Goal: Task Accomplishment & Management: Use online tool/utility

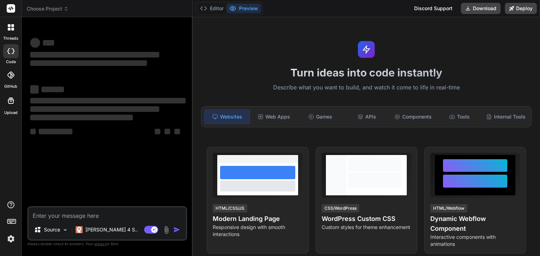
click at [11, 240] on img at bounding box center [11, 239] width 12 height 12
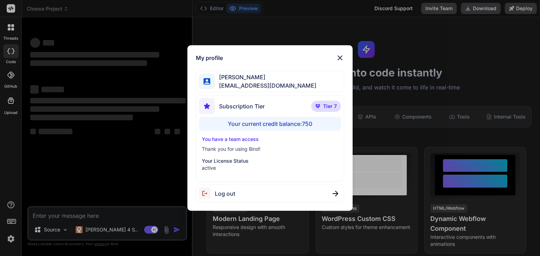
type textarea "x"
click at [341, 54] on img at bounding box center [339, 58] width 8 height 8
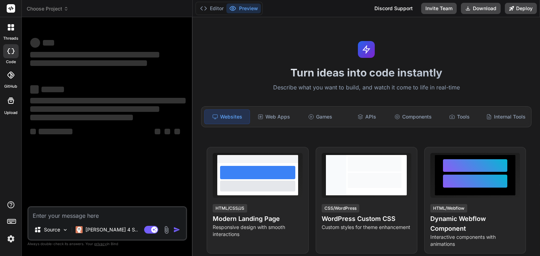
click at [93, 216] on textarea at bounding box center [106, 214] width 157 height 13
type textarea "c"
type textarea "x"
type textarea "cr"
type textarea "x"
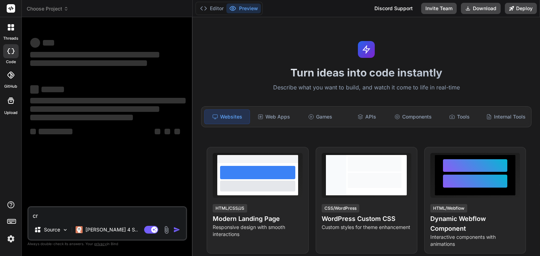
type textarea "cre"
type textarea "x"
type textarea "crewa"
type textarea "x"
type textarea "crewae"
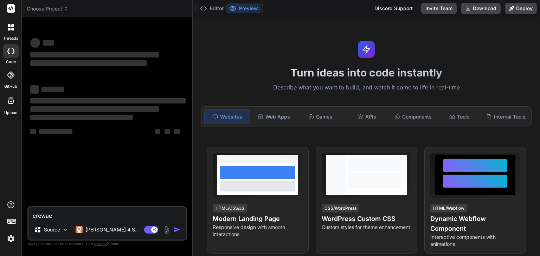
type textarea "x"
type textarea "crewae"
type textarea "x"
type textarea "crewae"
type textarea "x"
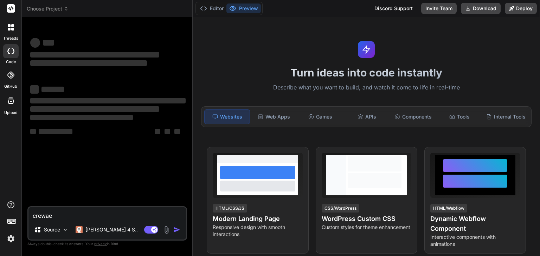
type textarea "crewa"
type textarea "x"
type textarea "crew"
type textarea "x"
type textarea "cre"
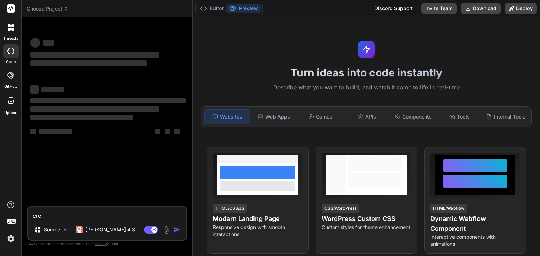
type textarea "x"
type textarea "crea"
type textarea "x"
type textarea "creat"
type textarea "x"
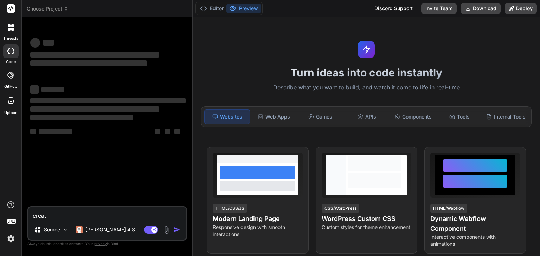
type textarea "create"
type textarea "x"
type textarea "create"
type textarea "x"
type textarea "create a"
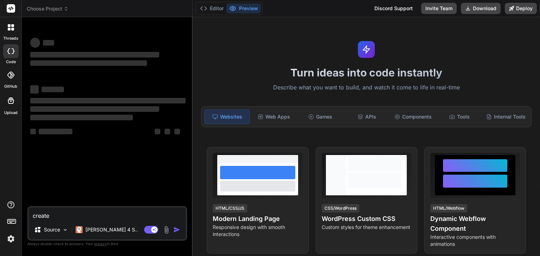
type textarea "x"
type textarea "create an"
type textarea "x"
type textarea "create an"
type textarea "x"
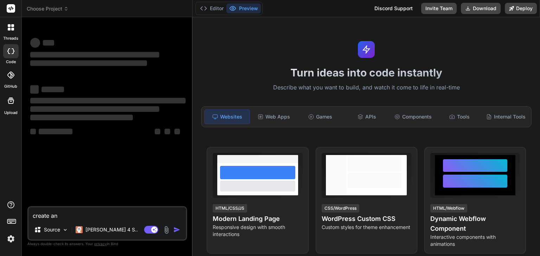
type textarea "create an a"
type textarea "x"
type textarea "create an an"
type textarea "x"
type textarea "create an a"
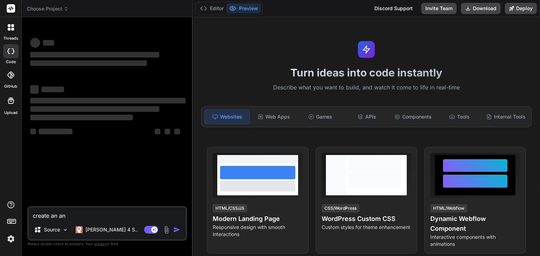
type textarea "x"
type textarea "create an ap"
type textarea "x"
type textarea "create an app"
type textarea "x"
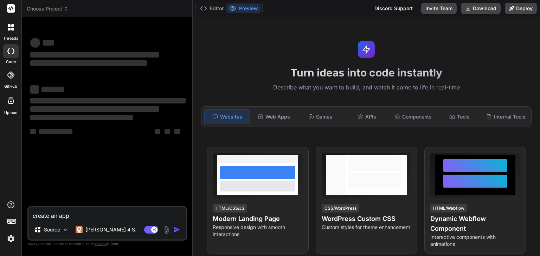
type textarea "create an appl"
type textarea "x"
type textarea "create an appli"
type textarea "x"
type textarea "create an applic"
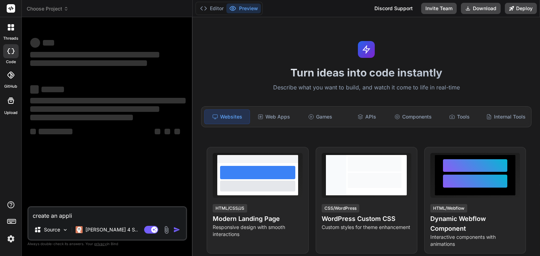
type textarea "x"
type textarea "create an applica"
type textarea "x"
type textarea "create an applicat"
type textarea "x"
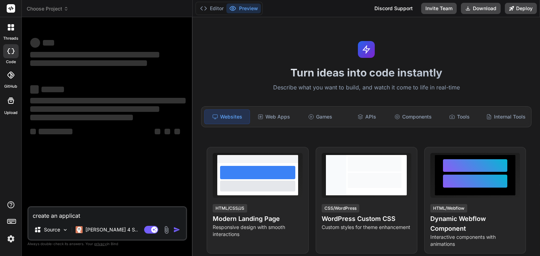
type textarea "create an applicati"
type textarea "x"
type textarea "create an applicatio"
type textarea "x"
type textarea "create an application"
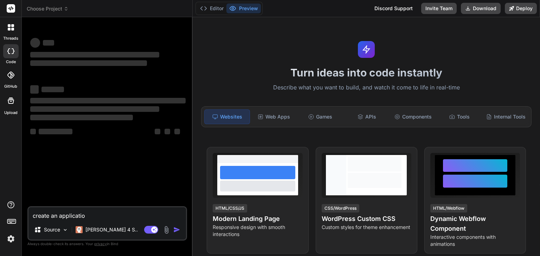
type textarea "x"
type textarea "create an application"
type textarea "x"
type textarea "create an application t"
type textarea "x"
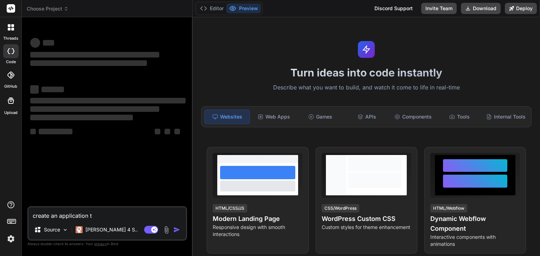
type textarea "create an application to"
type textarea "x"
type textarea "create an application to"
type textarea "x"
type textarea "create an application to a"
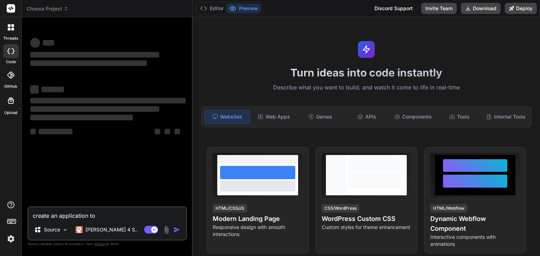
type textarea "x"
type textarea "create an application to al"
type textarea "x"
type textarea "create an application to all"
type textarea "x"
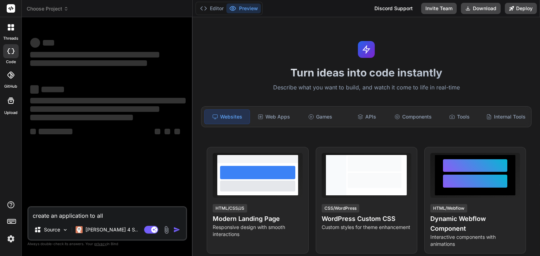
type textarea "create an application to allo"
type textarea "x"
type textarea "create an application to allow"
type textarea "x"
type textarea "create an application to allow"
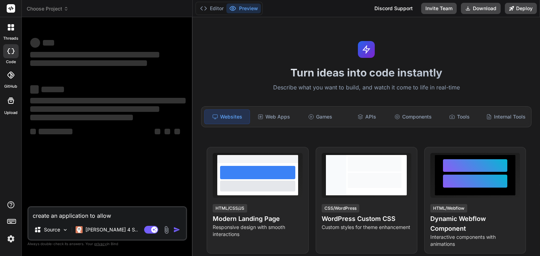
type textarea "x"
type textarea "create an application to allow p"
type textarea "x"
type textarea "create an application to allow pe"
type textarea "x"
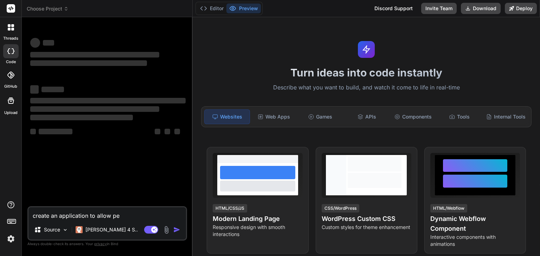
type textarea "create an application to allow peo"
type textarea "x"
type textarea "create an application to allow peop"
type textarea "x"
type textarea "create an application to allow peopl"
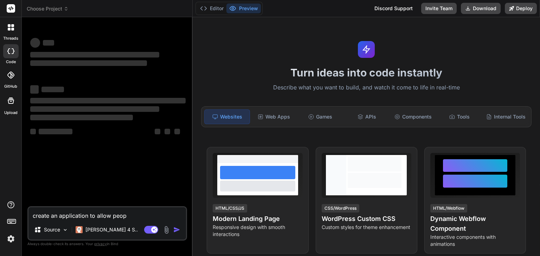
type textarea "x"
type textarea "create an application to allow people"
type textarea "x"
type textarea "create an application to allow people"
type textarea "x"
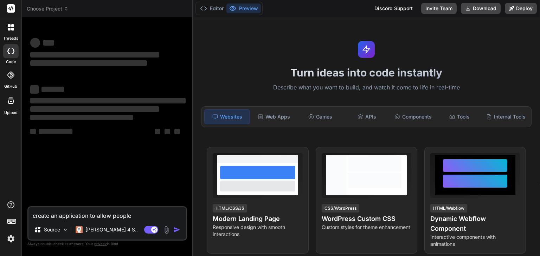
type textarea "create an application to allow people t"
type textarea "x"
type textarea "create an application to allow people to"
type textarea "x"
type textarea "create an application to allow people to"
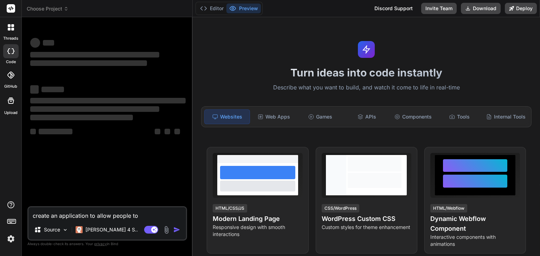
type textarea "x"
type textarea "create an application to allow people to b"
type textarea "x"
type textarea "create an application to allow people to br"
type textarea "x"
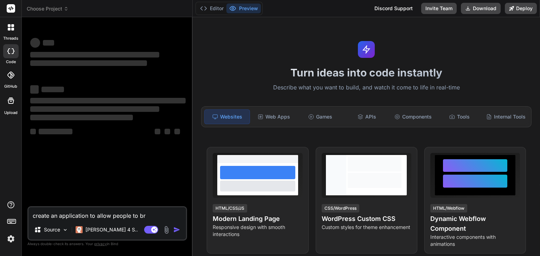
type textarea "create an application to allow people to bro"
type textarea "x"
type textarea "create an application to allow people to brow"
type textarea "x"
type textarea "create an application to allow people to brows"
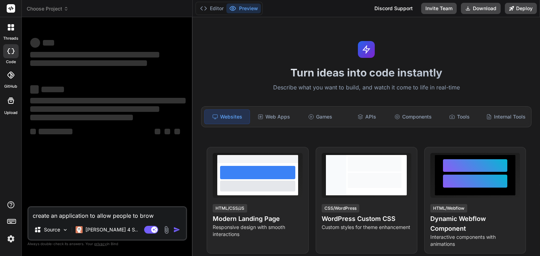
type textarea "x"
type textarea "create an application to allow people to browse"
type textarea "x"
type textarea "create an application to allow people to browse"
type textarea "x"
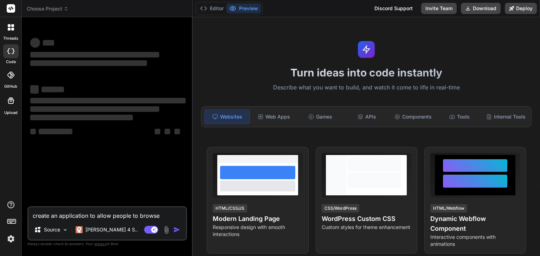
type textarea "create an application to allow people to browse t"
type textarea "x"
type textarea "create an application to allow people to browse th"
type textarea "x"
type textarea "create an application to allow people to browse thr"
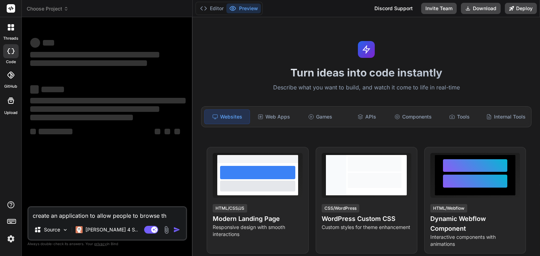
type textarea "x"
type textarea "create an application to allow people to browse thro"
type textarea "x"
type textarea "create an application to allow people to browse throu"
type textarea "x"
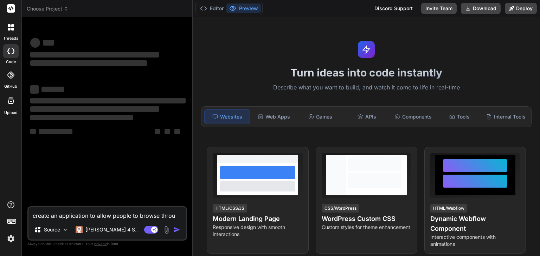
type textarea "create an application to allow people to browse throug"
type textarea "x"
type textarea "create an application to allow people to browse through"
type textarea "x"
type textarea "create an application to allow people to browse through"
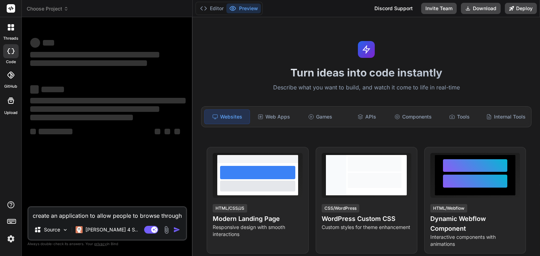
type textarea "x"
type textarea "create an application to allow people to browse through d"
type textarea "x"
type textarea "create an application to allow people to browse through"
type textarea "x"
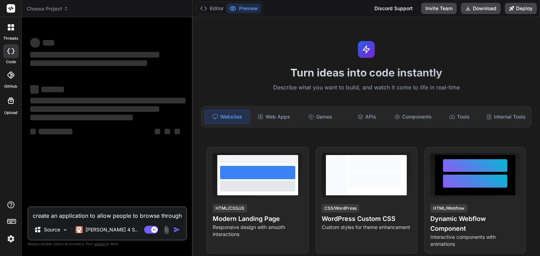
type textarea "create an application to allow people to browse through m"
type textarea "x"
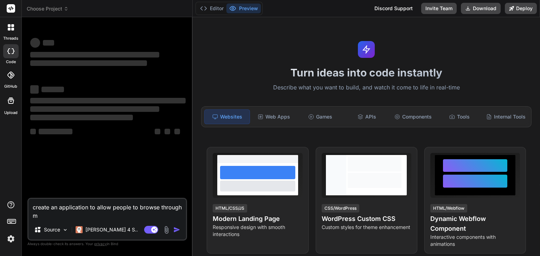
type textarea "create an application to allow people to browse through me"
type textarea "x"
type textarea "create an application to allow people to browse through mem"
type textarea "x"
type textarea "create an application to allow people to browse through memb"
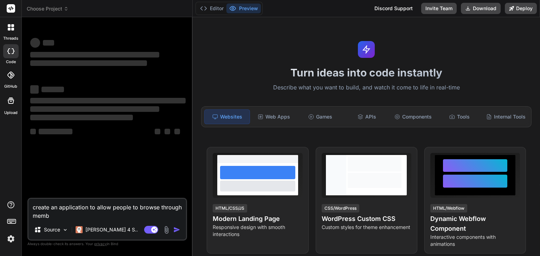
type textarea "x"
type textarea "create an application to allow people to browse through membe"
type textarea "x"
type textarea "create an application to allow people to browse through member"
type textarea "x"
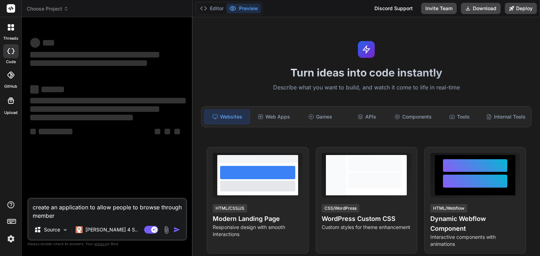
type textarea "create an application to allow people to browse through members"
type textarea "x"
type textarea "create an application to allow people to browse through members"
type textarea "x"
type textarea "create an application to allow people to browse through members l"
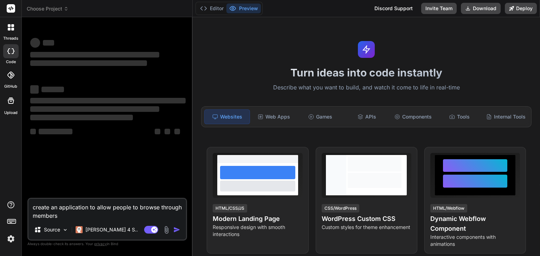
type textarea "x"
type textarea "create an application to allow people to browse through members ls"
type textarea "x"
type textarea "create an application to allow people to browse through members lsi"
type textarea "x"
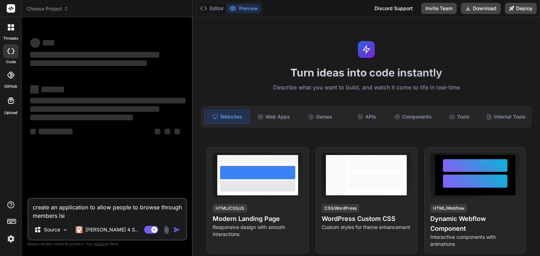
type textarea "create an application to allow people to browse through members ls"
type textarea "x"
type textarea "create an application to allow people to browse through members l"
type textarea "x"
type textarea "create an application to allow people to browse through members li"
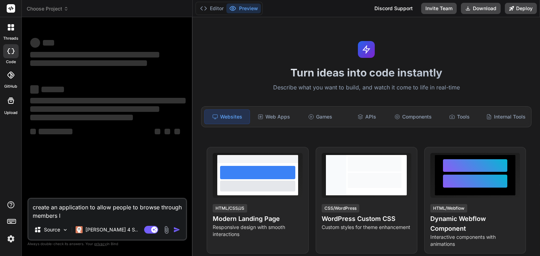
type textarea "x"
type textarea "create an application to allow people to browse through members lis"
type textarea "x"
type textarea "create an application to allow people to browse through members list"
type textarea "x"
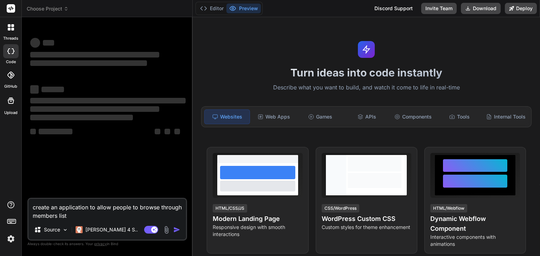
type textarea "create an application to allow people to browse through members listi"
type textarea "x"
type textarea "create an application to allow people to browse through members listin"
type textarea "x"
type textarea "create an application to allow people to browse through members listing"
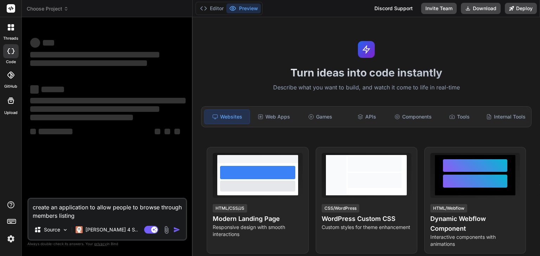
type textarea "x"
type textarea "create an Mapplication to allow people to browse through members listing"
type textarea "x"
type textarea "create an Meapplication to allow people to browse through members listing"
type textarea "x"
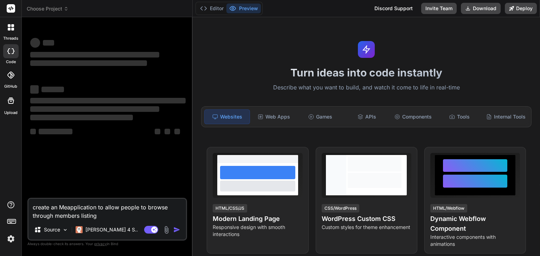
type textarea "create an Memapplication to allow people to browse through members listing"
type textarea "x"
type textarea "create an Membapplication to allow people to browse through members listing"
type textarea "x"
type textarea "create an Membeapplication to allow people to browse through members listing"
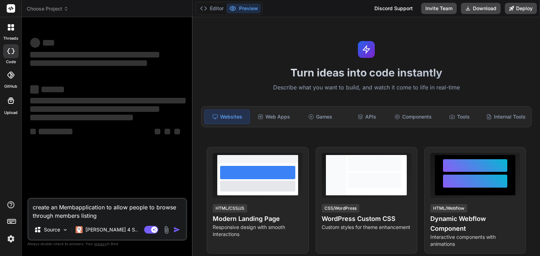
type textarea "x"
type textarea "create an Memberapplication to allow people to browse through members listing"
type textarea "x"
type textarea "create an Membersapplication to allow people to browse through members listing"
type textarea "x"
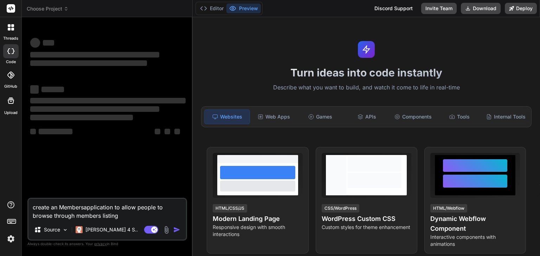
type textarea "create an Members application to allow people to browse through members listing"
type textarea "x"
type textarea "create an Members Sapplication to allow people to browse through members listing"
type textarea "x"
type textarea "create an Members Siapplication to allow people to browse through members listi…"
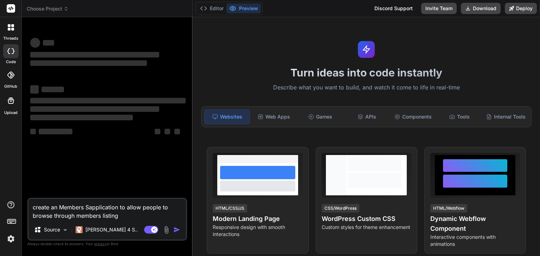
type textarea "x"
type textarea "create an Members Sitapplication to allow people to browse through members list…"
type textarea "x"
type textarea "create an Members Siteapplication to allow people to browse through members lis…"
type textarea "x"
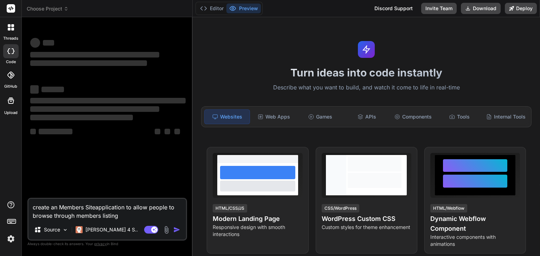
type textarea "create an Members Site application to allow people to browse through members li…"
type textarea "x"
type textarea "create an Members Site fapplication to allow people to browse through members l…"
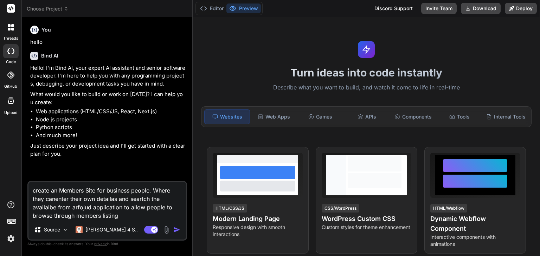
click at [129, 214] on textarea "create an Members Site for business people. Where they canenter their own detai…" at bounding box center [106, 201] width 157 height 38
drag, startPoint x: 72, startPoint y: 210, endPoint x: 153, endPoint y: 221, distance: 82.2
click at [153, 221] on div "create an Members Site for business people. Where they canenter their own detai…" at bounding box center [106, 211] width 159 height 60
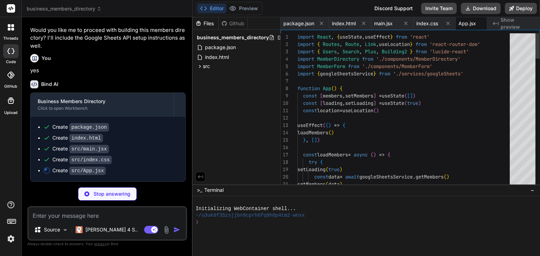
scroll to position [0, 11]
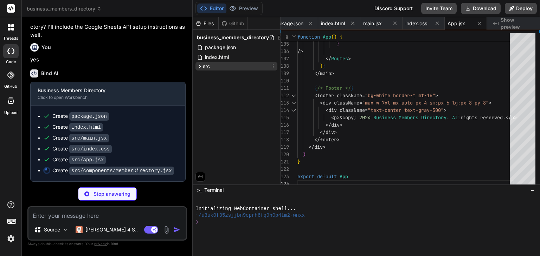
click at [199, 63] on div "src" at bounding box center [203, 66] width 13 height 7
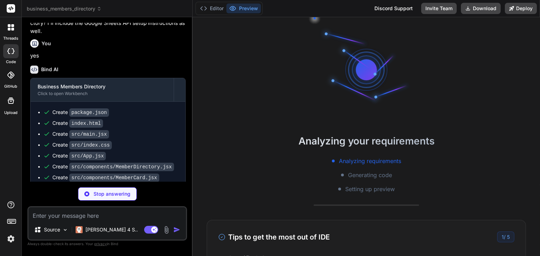
scroll to position [7, 0]
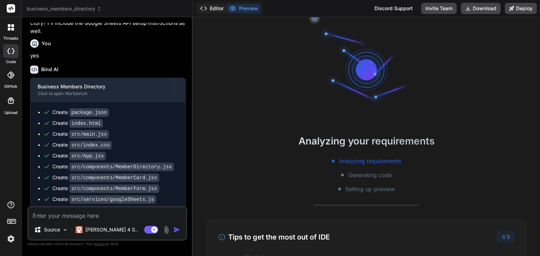
click at [215, 11] on button "Editor" at bounding box center [211, 9] width 29 height 10
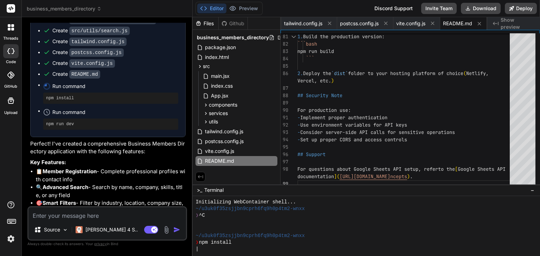
scroll to position [843, 0]
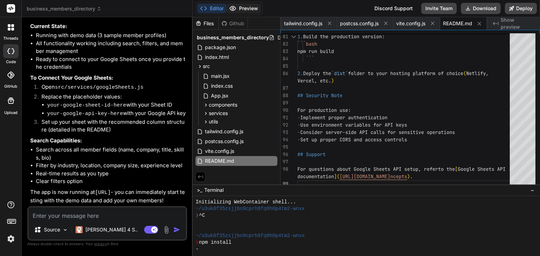
click at [244, 7] on button "Preview" at bounding box center [243, 9] width 34 height 10
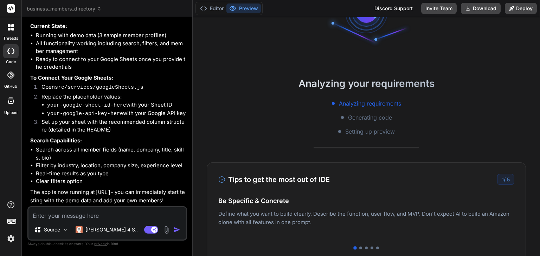
scroll to position [57, 0]
click at [206, 8] on polyline at bounding box center [206, 9] width 2 height 4
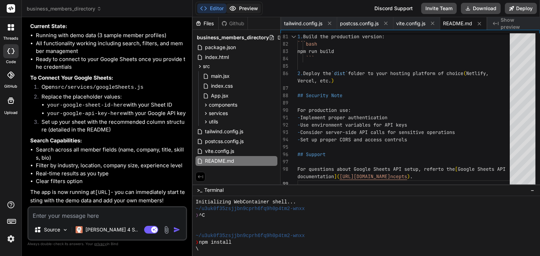
click at [252, 11] on button "Preview" at bounding box center [243, 9] width 34 height 10
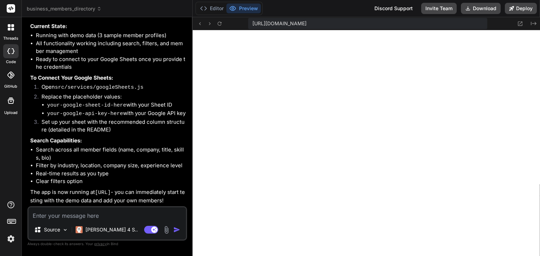
scroll to position [202, 0]
click at [214, 9] on button "Editor" at bounding box center [211, 9] width 29 height 10
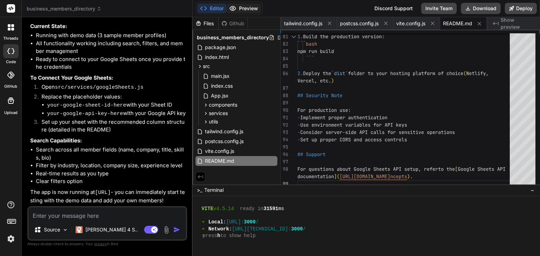
click at [244, 9] on button "Preview" at bounding box center [243, 9] width 34 height 10
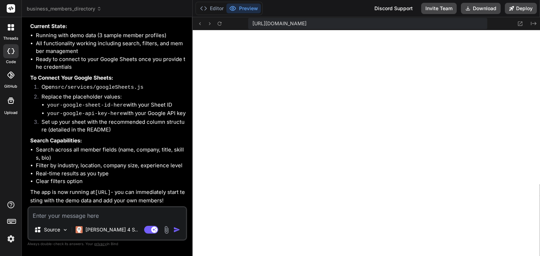
click at [71, 217] on textarea at bounding box center [106, 214] width 157 height 13
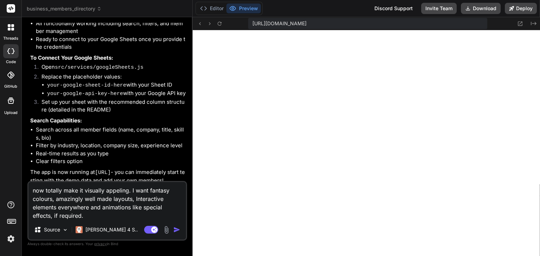
click at [103, 220] on textarea "now totally make it visually appeling. I want fantasy colours, amazingly well m…" at bounding box center [106, 201] width 157 height 38
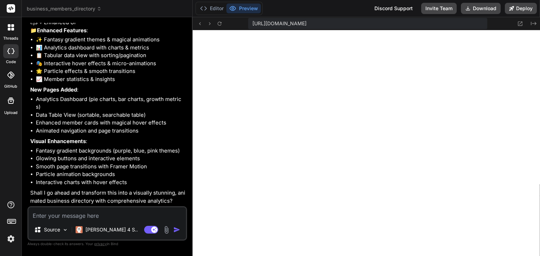
scroll to position [1135, 0]
click at [110, 215] on textarea at bounding box center [106, 214] width 157 height 13
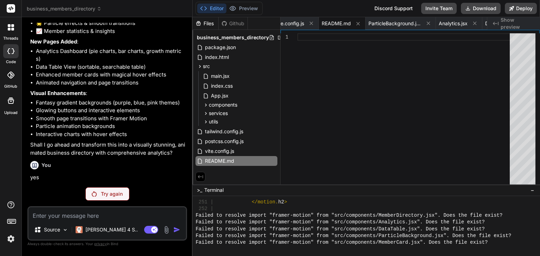
scroll to position [1183, 0]
click at [252, 7] on button "Preview" at bounding box center [243, 9] width 34 height 10
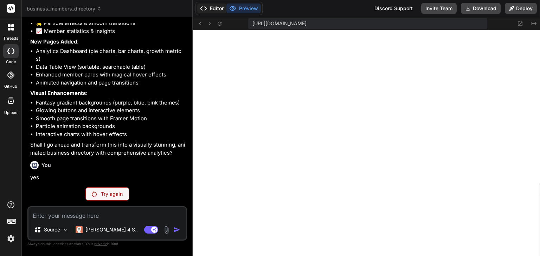
click at [216, 8] on button "Editor" at bounding box center [211, 9] width 29 height 10
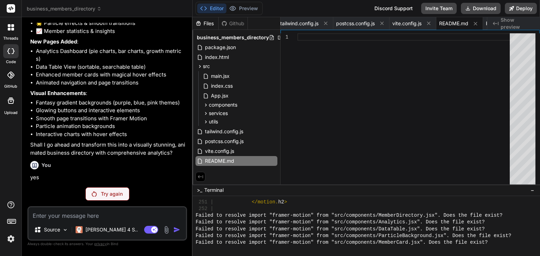
scroll to position [1828, 0]
click at [83, 217] on textarea at bounding box center [106, 214] width 157 height 13
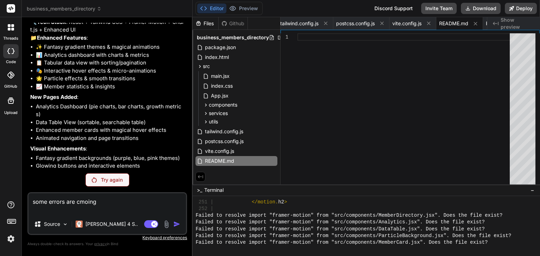
scroll to position [1197, 0]
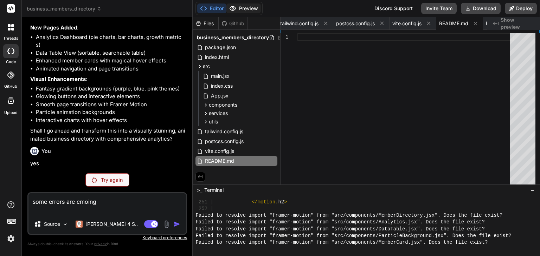
click at [243, 10] on button "Preview" at bounding box center [243, 9] width 34 height 10
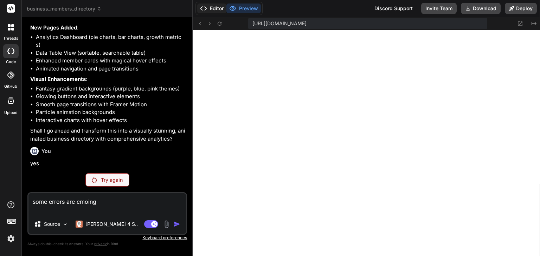
click at [219, 8] on button "Editor" at bounding box center [211, 9] width 29 height 10
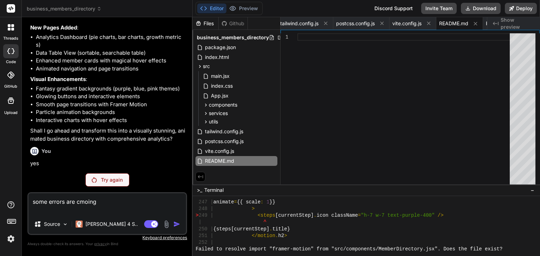
scroll to position [1796, 0]
click at [123, 183] on div "Try again" at bounding box center [107, 180] width 44 height 13
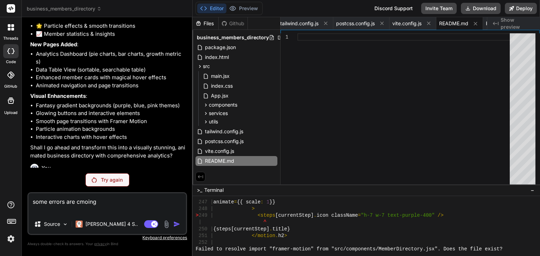
scroll to position [1197, 0]
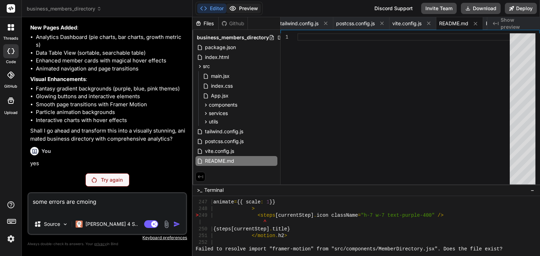
click at [247, 12] on button "Preview" at bounding box center [243, 9] width 34 height 10
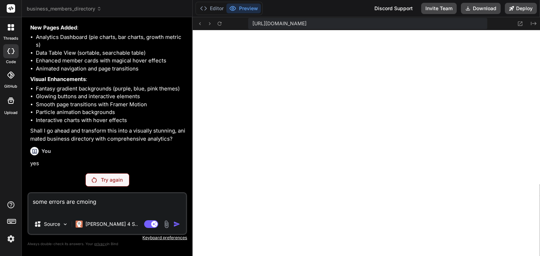
click at [83, 206] on textarea "some errors are cmoing" at bounding box center [106, 204] width 157 height 21
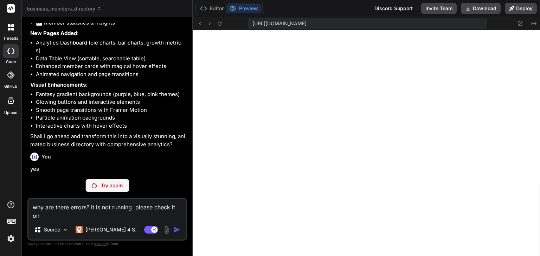
scroll to position [1191, 0]
click at [120, 187] on p "Try again" at bounding box center [112, 185] width 22 height 7
click at [104, 234] on p "Claude 4 S.." at bounding box center [111, 230] width 52 height 7
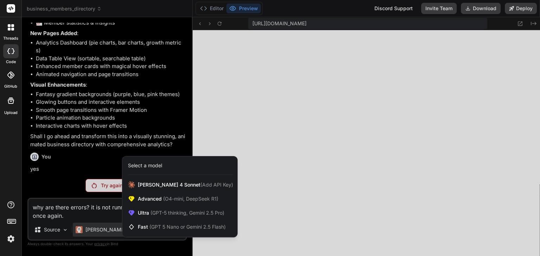
click at [104, 234] on div at bounding box center [270, 128] width 540 height 256
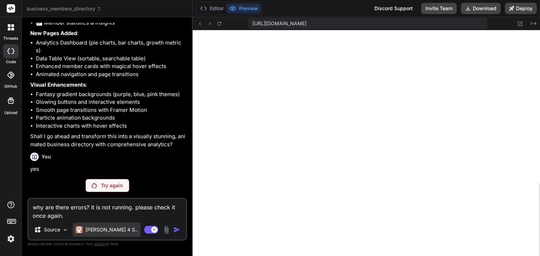
click at [104, 234] on p "Claude 4 S.." at bounding box center [111, 230] width 52 height 7
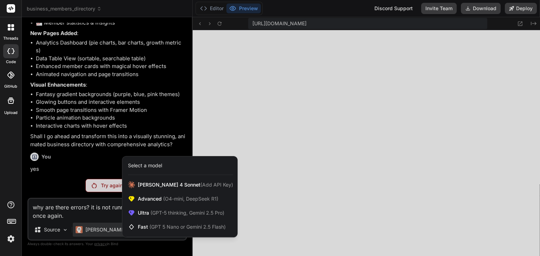
click at [104, 234] on div at bounding box center [270, 128] width 540 height 256
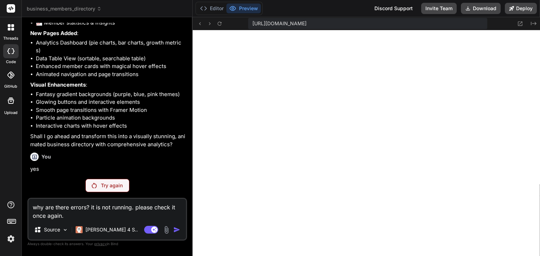
click at [121, 166] on p "yes" at bounding box center [107, 169] width 155 height 8
click at [240, 9] on button "Preview" at bounding box center [243, 9] width 34 height 10
click at [214, 7] on button "Editor" at bounding box center [211, 9] width 29 height 10
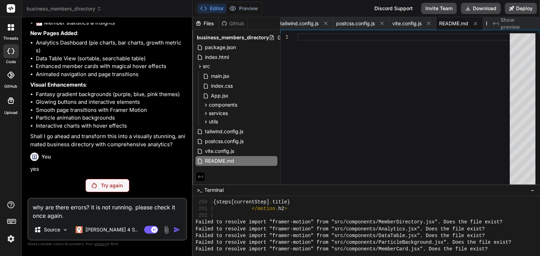
scroll to position [1828, 0]
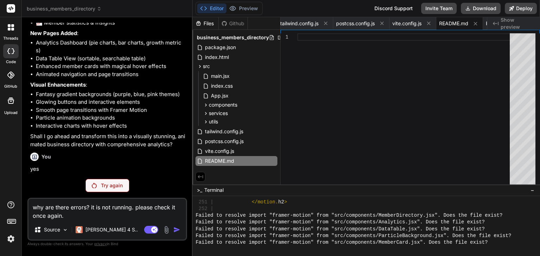
click at [128, 186] on div "Try again" at bounding box center [107, 185] width 44 height 13
click at [249, 6] on button "Preview" at bounding box center [243, 9] width 34 height 10
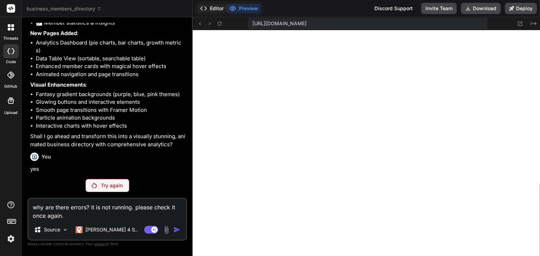
click at [214, 7] on button "Editor" at bounding box center [211, 9] width 29 height 10
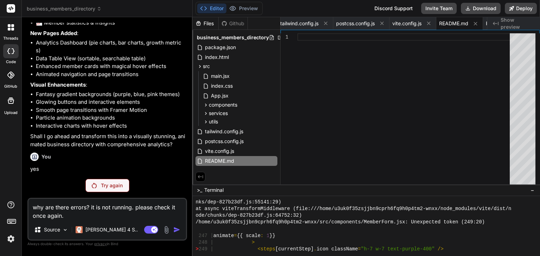
scroll to position [1828, 0]
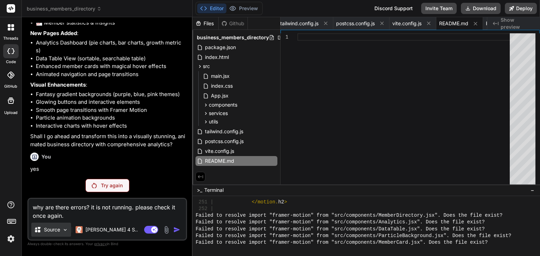
click at [58, 229] on p "Source" at bounding box center [52, 230] width 16 height 7
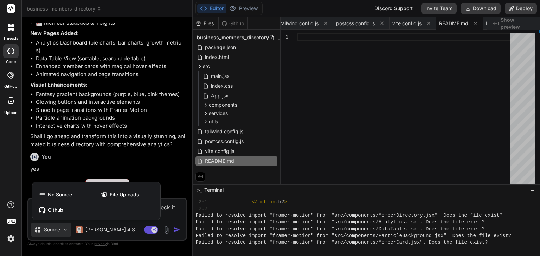
click at [58, 229] on div at bounding box center [270, 128] width 540 height 256
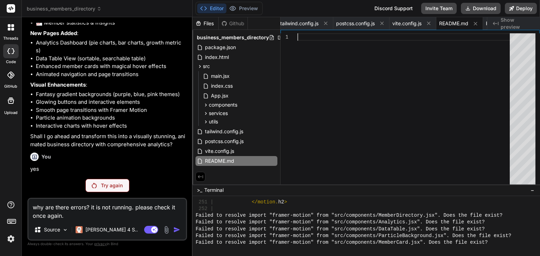
scroll to position [0, 0]
click at [362, 137] on div at bounding box center [405, 110] width 216 height 155
click at [516, 21] on span "Show preview" at bounding box center [517, 24] width 34 height 14
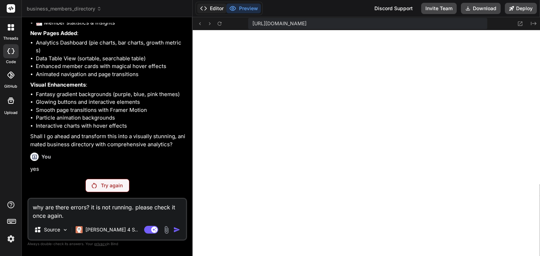
click at [219, 8] on button "Editor" at bounding box center [211, 9] width 29 height 10
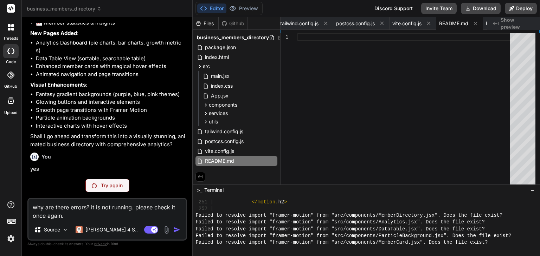
click at [379, 94] on div at bounding box center [405, 110] width 216 height 155
click at [246, 9] on button "Preview" at bounding box center [243, 9] width 34 height 10
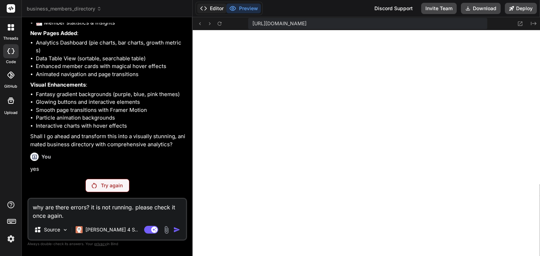
click at [204, 9] on icon at bounding box center [203, 8] width 7 height 7
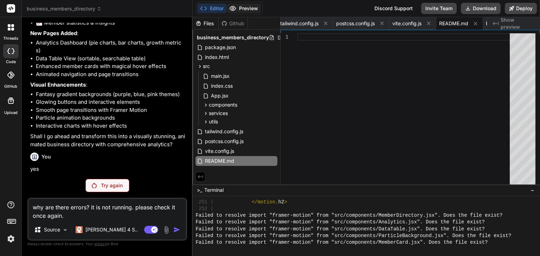
click at [246, 9] on button "Preview" at bounding box center [243, 9] width 34 height 10
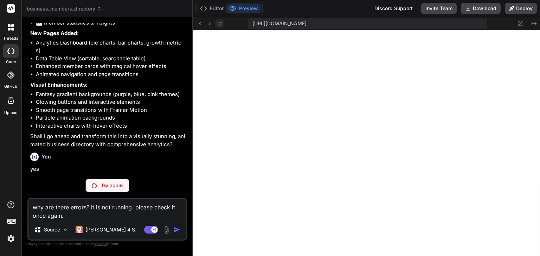
click at [218, 24] on icon at bounding box center [219, 24] width 6 height 6
click at [277, 14] on div "Editor Preview Discord Support Invite Team Download Deploy" at bounding box center [366, 8] width 347 height 17
click at [209, 8] on button "Editor" at bounding box center [211, 9] width 29 height 10
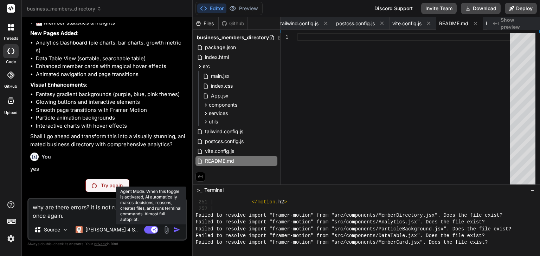
click at [153, 230] on rect at bounding box center [154, 230] width 6 height 6
click at [153, 230] on rect at bounding box center [151, 230] width 14 height 8
click at [153, 230] on rect at bounding box center [154, 230] width 6 height 6
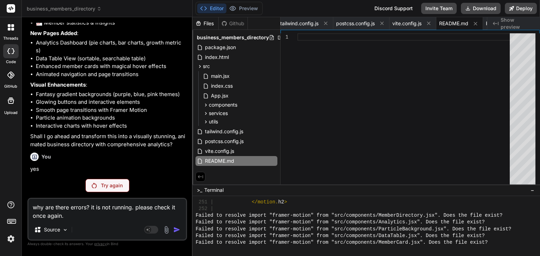
click at [99, 189] on div "Try again" at bounding box center [107, 185] width 44 height 13
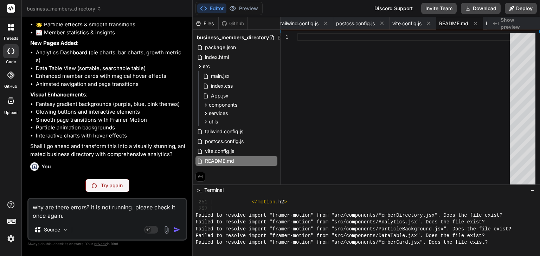
scroll to position [1191, 0]
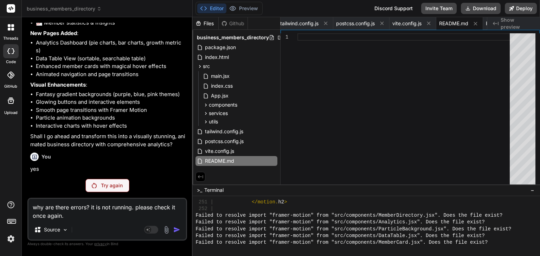
click at [68, 217] on textarea "why are there errors? it is not running. please check it once again." at bounding box center [106, 209] width 157 height 21
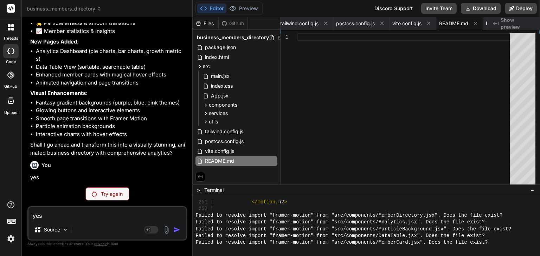
click at [122, 162] on div "You yes" at bounding box center [107, 170] width 155 height 24
click at [245, 4] on button "Preview" at bounding box center [243, 9] width 34 height 10
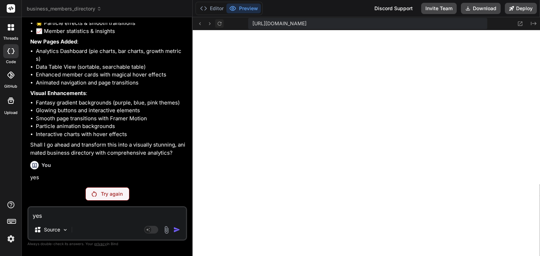
click at [219, 24] on icon at bounding box center [219, 24] width 6 height 6
click at [218, 9] on button "Editor" at bounding box center [211, 9] width 29 height 10
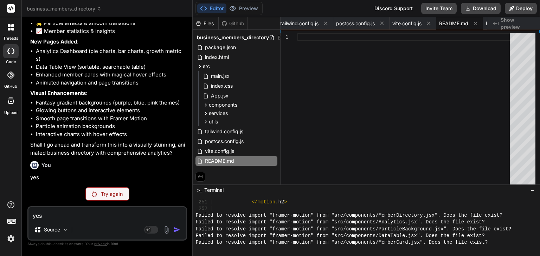
click at [116, 195] on p "Try again" at bounding box center [112, 194] width 22 height 7
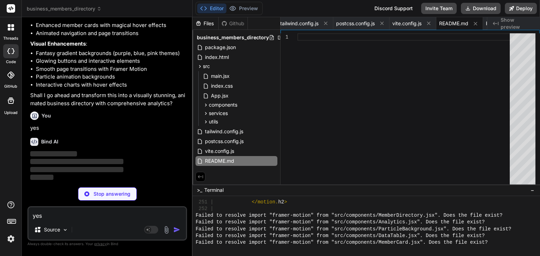
scroll to position [1232, 0]
click at [230, 24] on div "Github" at bounding box center [233, 23] width 29 height 7
click at [205, 25] on div "Files" at bounding box center [206, 23] width 26 height 7
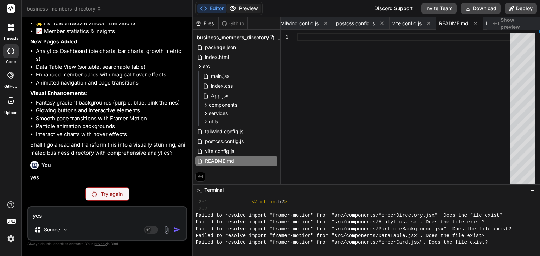
scroll to position [1183, 0]
click at [256, 12] on button "Preview" at bounding box center [243, 9] width 34 height 10
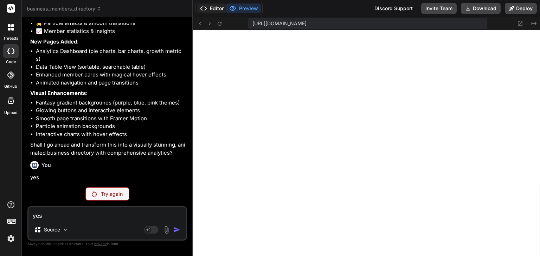
click at [207, 9] on icon at bounding box center [203, 8] width 7 height 7
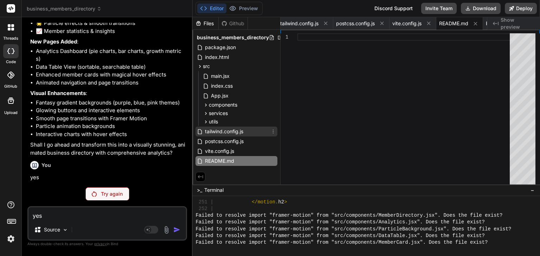
scroll to position [0, 0]
click at [67, 220] on textarea "yes" at bounding box center [106, 214] width 157 height 13
paste textarea "[plugin:vite:import-analysis] Failed to resolve import "framer-motion" from "sr…"
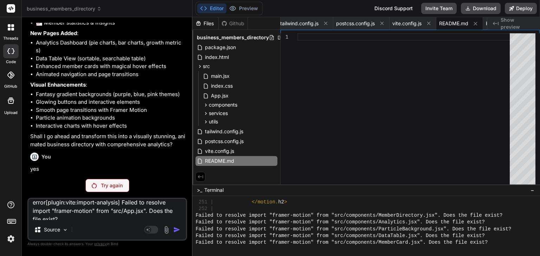
scroll to position [1200, 0]
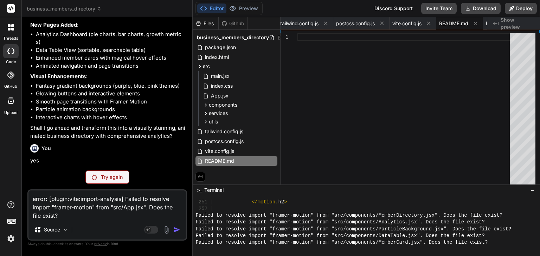
click at [174, 231] on div "error: [plugin:vite:import-analysis] Failed to resolve import "framer-motion" f…" at bounding box center [106, 215] width 159 height 51
click at [162, 220] on textarea "error: [plugin:vite:import-analysis] Failed to resolve import "framer-motion" f…" at bounding box center [106, 206] width 157 height 30
click at [396, 9] on div "Discord Support" at bounding box center [393, 8] width 47 height 11
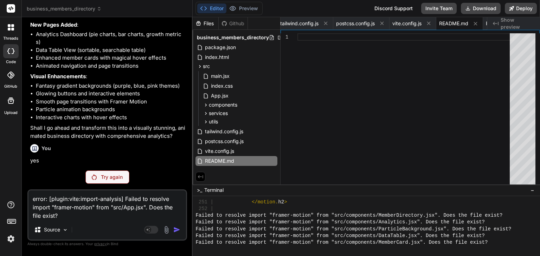
click at [204, 175] on button at bounding box center [200, 177] width 10 height 10
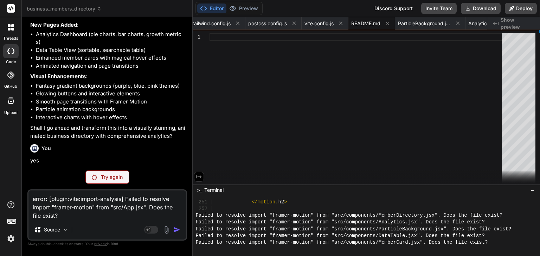
click at [197, 179] on icon at bounding box center [199, 177] width 6 height 6
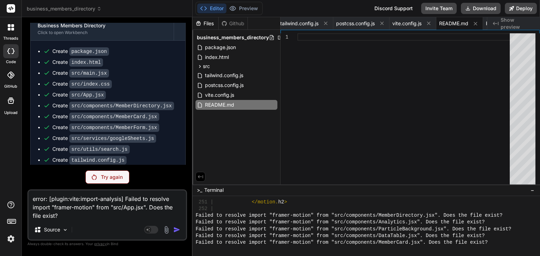
scroll to position [461, 0]
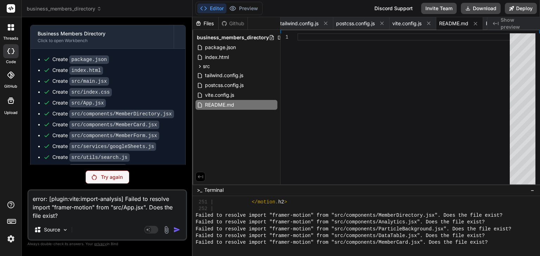
click at [98, 12] on span "business_members_directory" at bounding box center [64, 8] width 75 height 7
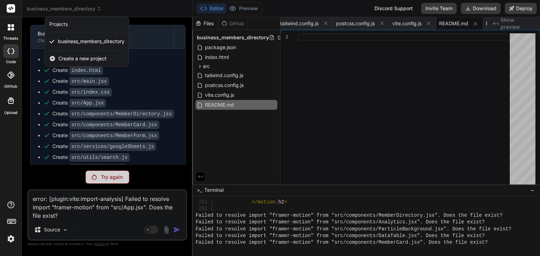
click at [136, 11] on div at bounding box center [270, 128] width 540 height 256
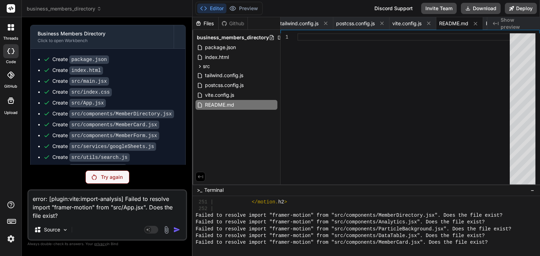
click at [202, 189] on span ">_" at bounding box center [199, 190] width 5 height 7
click at [153, 176] on div "Try again" at bounding box center [106, 177] width 159 height 13
click at [159, 155] on ul "Create package.json Create index.html Create src/main.jsx Create src/index.css …" at bounding box center [108, 156] width 141 height 201
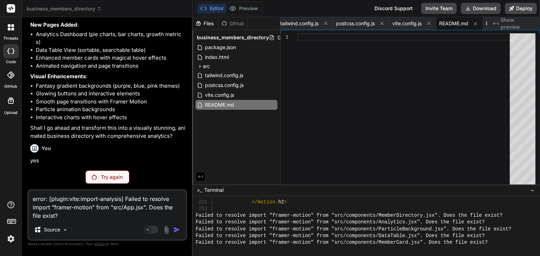
scroll to position [1200, 0]
click at [107, 177] on p "Try again" at bounding box center [112, 177] width 22 height 7
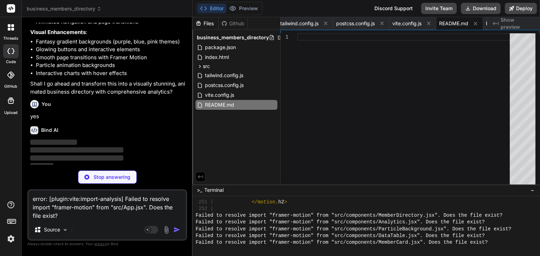
scroll to position [1249, 0]
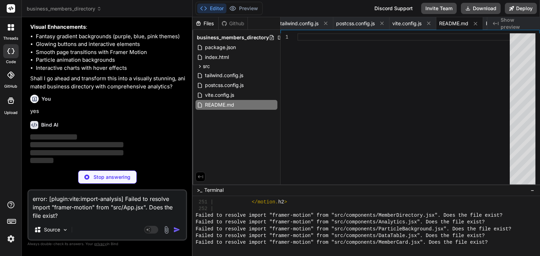
click at [136, 111] on p "yes" at bounding box center [107, 112] width 155 height 8
click at [223, 45] on span "package.json" at bounding box center [220, 47] width 32 height 8
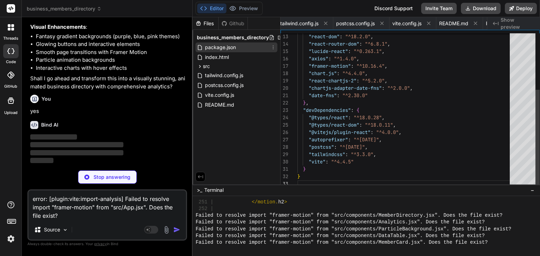
scroll to position [0, 0]
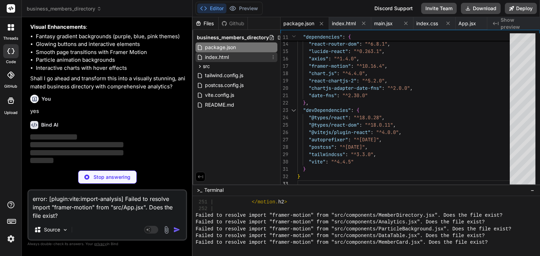
click at [222, 57] on span "index.html" at bounding box center [216, 57] width 25 height 8
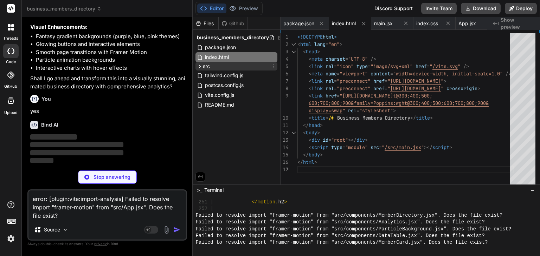
click at [220, 66] on div "src" at bounding box center [236, 66] width 82 height 8
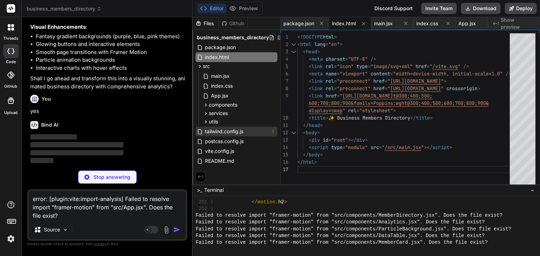
click at [234, 129] on span "tailwind.config.js" at bounding box center [224, 132] width 40 height 8
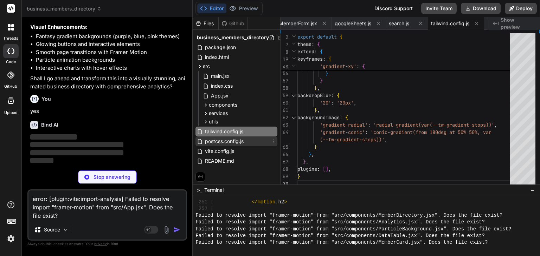
click at [219, 143] on span "postcss.config.js" at bounding box center [224, 141] width 40 height 8
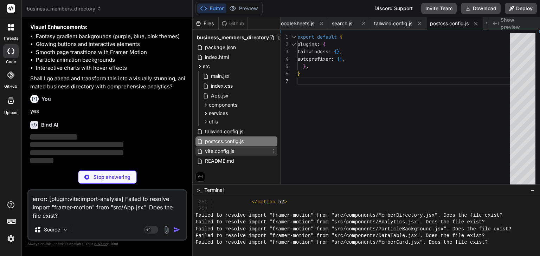
click at [213, 154] on span "vite.config.js" at bounding box center [219, 151] width 31 height 8
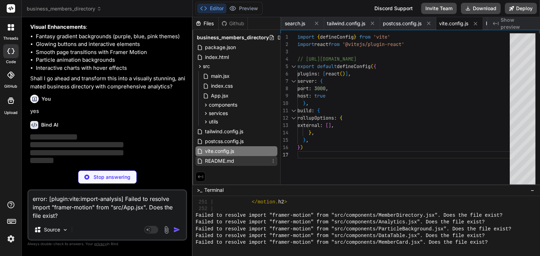
click at [213, 163] on span "README.md" at bounding box center [219, 161] width 31 height 8
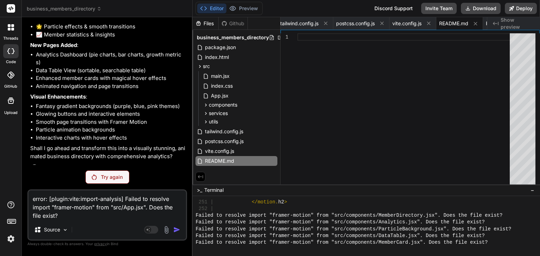
scroll to position [1141, 0]
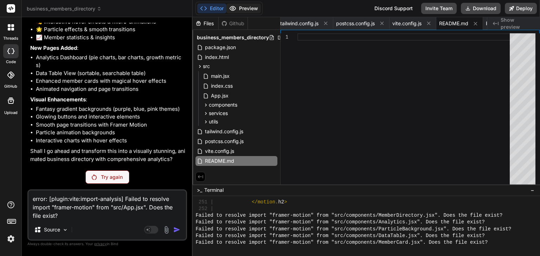
click at [249, 8] on button "Preview" at bounding box center [243, 9] width 34 height 10
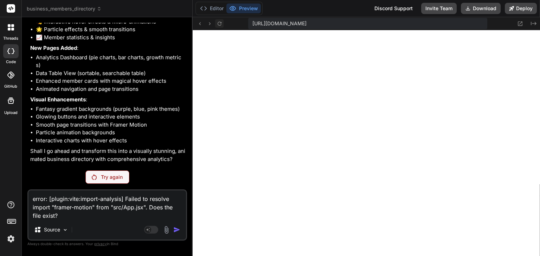
click at [217, 21] on icon at bounding box center [219, 24] width 6 height 6
click at [208, 12] on button "Editor" at bounding box center [211, 9] width 29 height 10
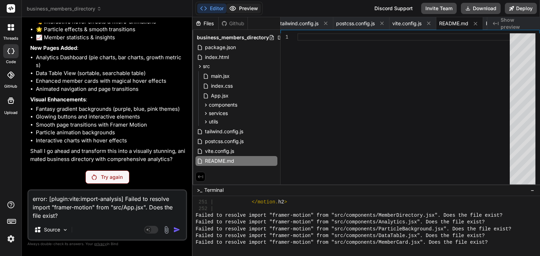
click at [257, 9] on button "Preview" at bounding box center [243, 9] width 34 height 10
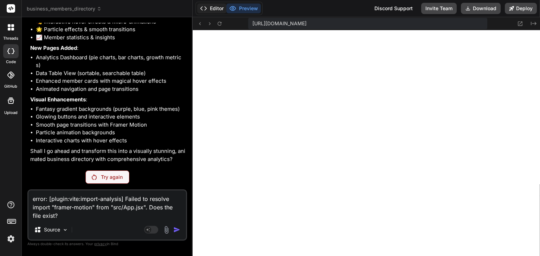
click at [212, 12] on button "Editor" at bounding box center [211, 9] width 29 height 10
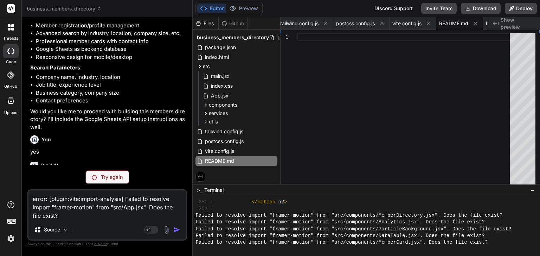
scroll to position [235, 0]
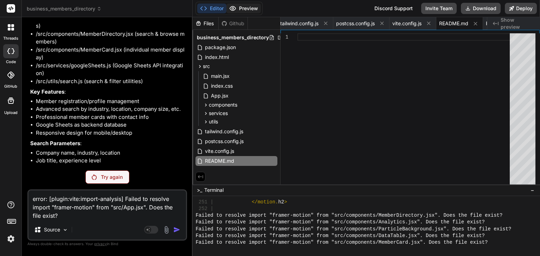
click at [252, 9] on button "Preview" at bounding box center [243, 9] width 34 height 10
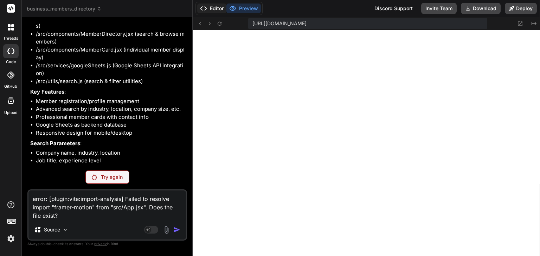
click at [216, 9] on button "Editor" at bounding box center [211, 9] width 29 height 10
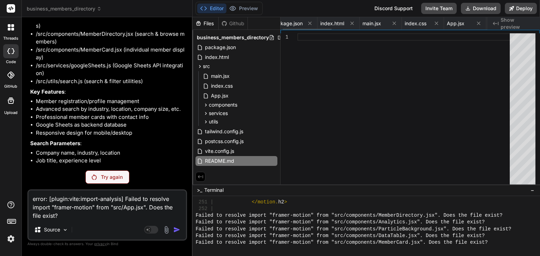
scroll to position [0, 0]
click at [322, 22] on icon at bounding box center [322, 24] width 4 height 4
click at [322, 22] on div "tailwind.config.js" at bounding box center [305, 23] width 56 height 13
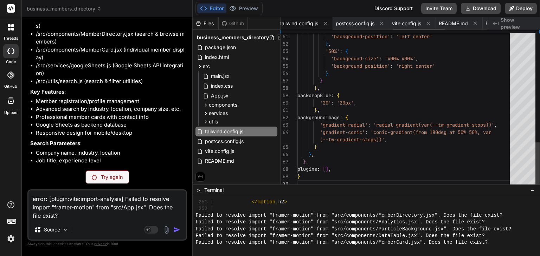
scroll to position [0, 444]
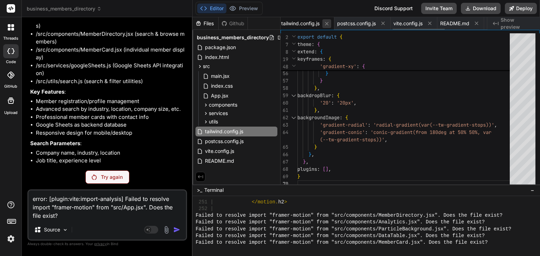
click at [328, 22] on icon at bounding box center [327, 24] width 4 height 4
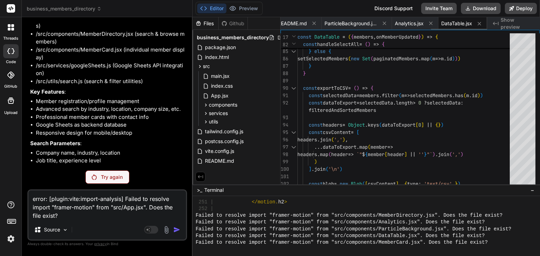
click at [331, 22] on span "ParticleBackground.jsx" at bounding box center [350, 23] width 53 height 7
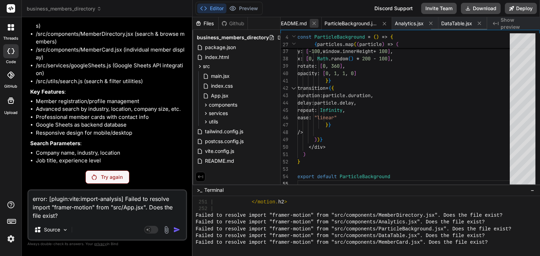
click at [313, 22] on icon at bounding box center [314, 24] width 4 height 4
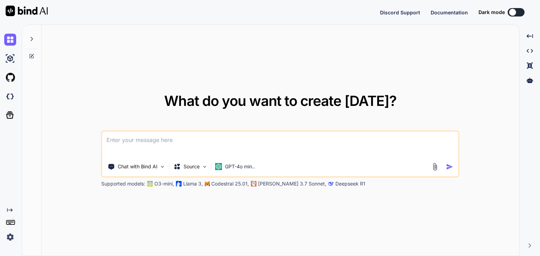
click at [11, 238] on img at bounding box center [10, 238] width 12 height 12
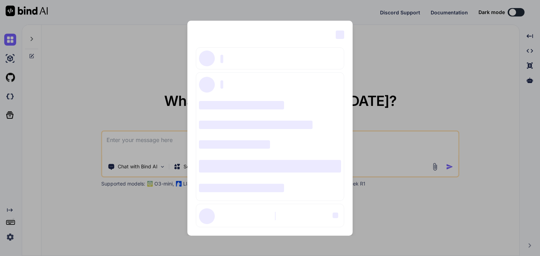
click at [383, 51] on div "‌ ‌ ‌ ‌ ‌ ‌ ‌ ‌ ‌ ‌ ‌ ‌ ‌ ‌ ‌" at bounding box center [270, 128] width 540 height 256
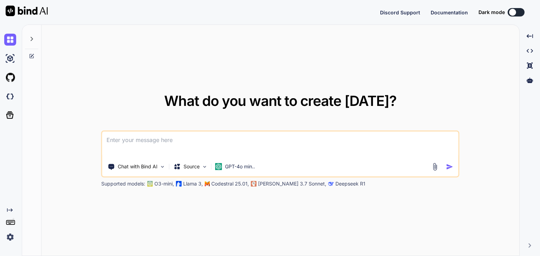
click at [11, 211] on icon "Created with Pixso." at bounding box center [10, 211] width 6 height 6
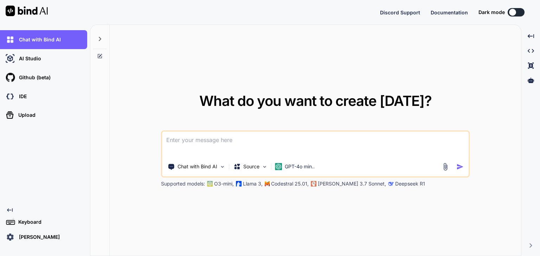
click at [11, 211] on icon "Created with Pixso." at bounding box center [10, 211] width 6 height 6
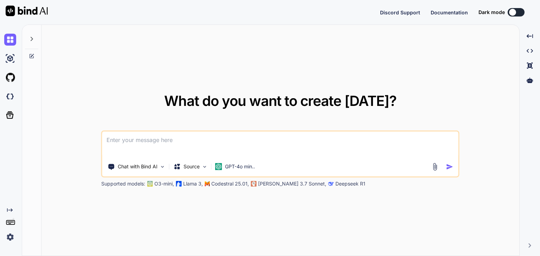
click at [11, 211] on icon "Created with Pixso." at bounding box center [10, 211] width 6 height 6
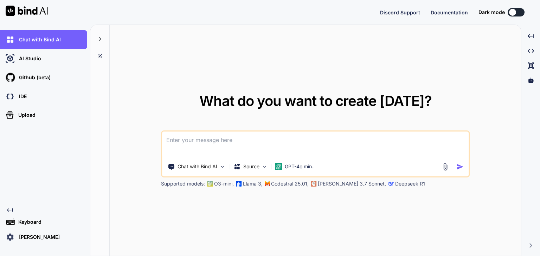
click at [11, 211] on icon "Created with Pixso." at bounding box center [10, 211] width 6 height 6
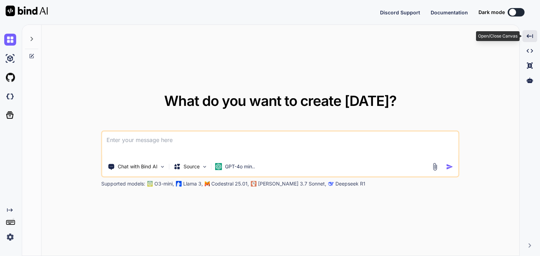
click at [528, 35] on icon "Created with Pixso." at bounding box center [529, 36] width 6 height 6
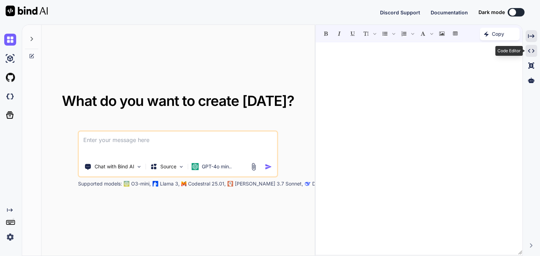
click at [533, 50] on icon at bounding box center [531, 51] width 6 height 4
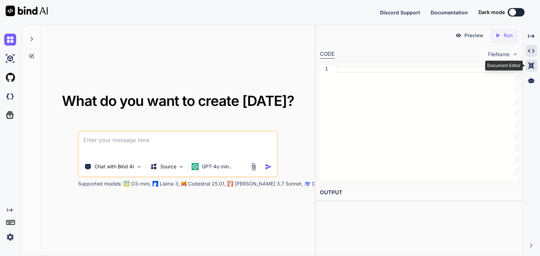
click at [530, 66] on icon at bounding box center [531, 66] width 6 height 6
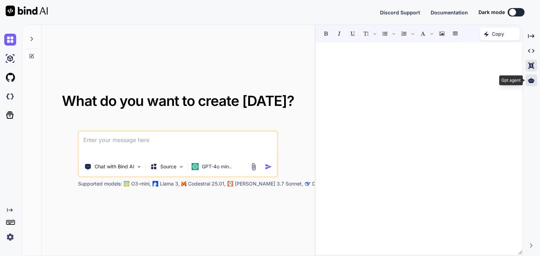
click at [530, 81] on icon at bounding box center [531, 80] width 6 height 5
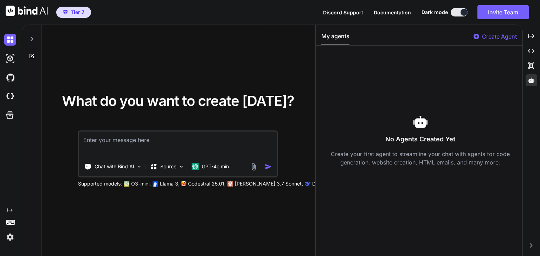
type textarea "x"
click at [8, 236] on img at bounding box center [10, 238] width 12 height 12
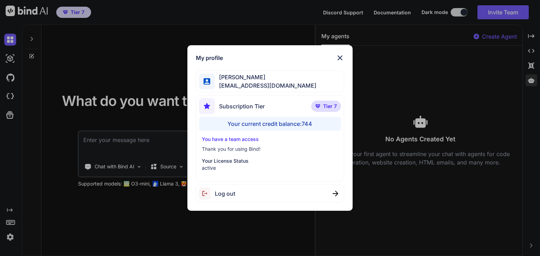
click at [340, 55] on img at bounding box center [339, 58] width 8 height 8
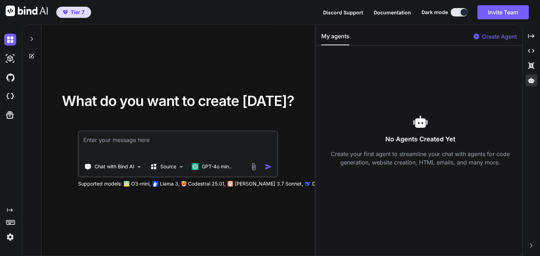
click at [8, 236] on img at bounding box center [10, 238] width 12 height 12
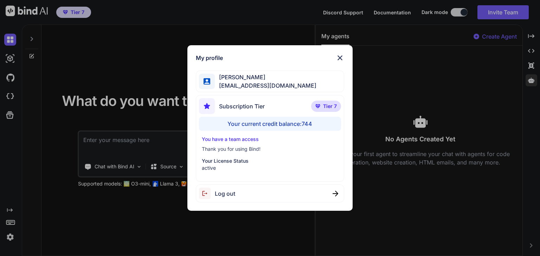
click at [8, 236] on div "My profile Srikanth M sriworld@7thradiation.com Subscription Tier Tier 7 Your c…" at bounding box center [270, 128] width 540 height 256
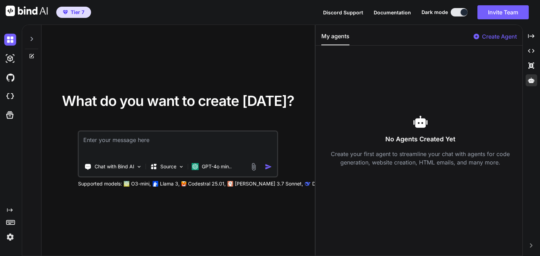
click at [8, 236] on img at bounding box center [10, 238] width 12 height 12
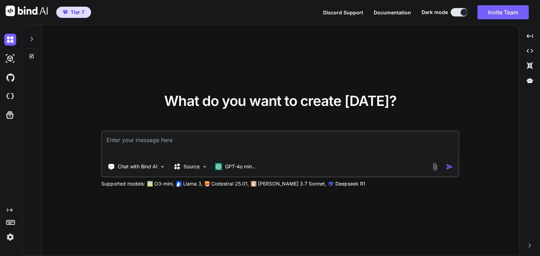
type textarea "x"
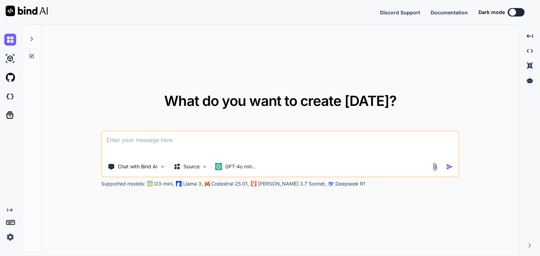
click at [11, 239] on img at bounding box center [10, 238] width 12 height 12
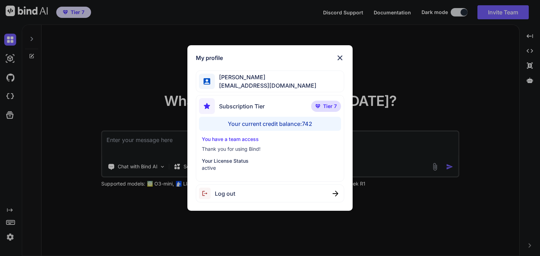
type textarea "x"
click at [11, 237] on div "My profile Srikanth M sriworld@7thradiation.com Subscription Tier Tier 7 Your c…" at bounding box center [270, 128] width 540 height 256
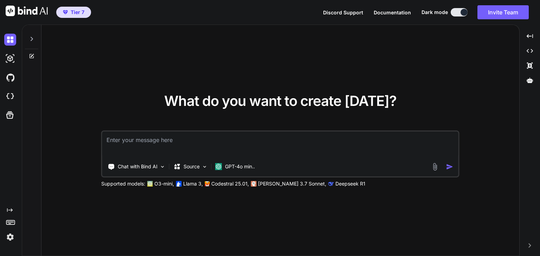
click at [11, 237] on img at bounding box center [10, 238] width 12 height 12
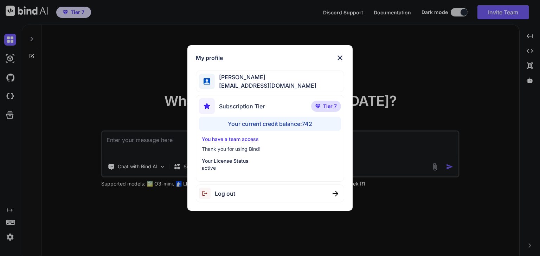
click at [11, 237] on div "My profile Srikanth M sriworld@7thradiation.com Subscription Tier Tier 7 Your c…" at bounding box center [270, 128] width 540 height 256
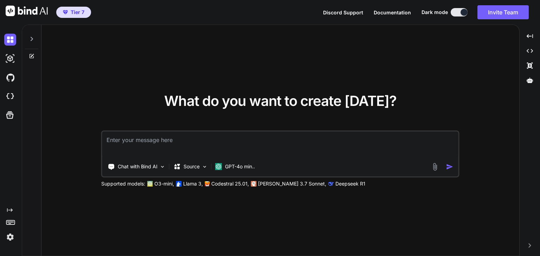
click at [11, 237] on img at bounding box center [10, 238] width 12 height 12
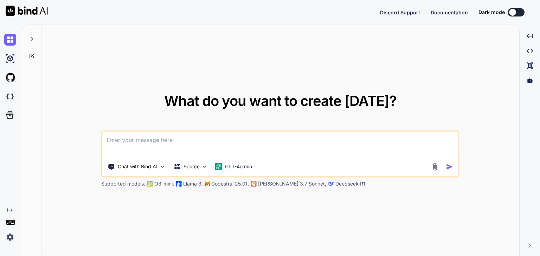
click at [10, 237] on img at bounding box center [10, 238] width 12 height 12
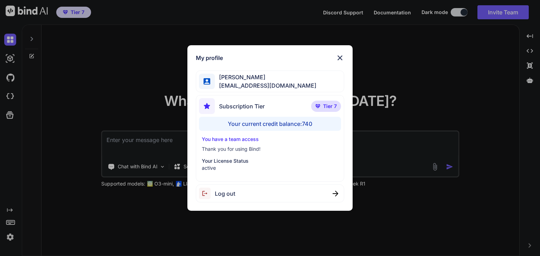
type textarea "x"
click at [10, 237] on div "My profile [PERSON_NAME] [EMAIL_ADDRESS][DOMAIN_NAME] Subscription Tier Tier 7 …" at bounding box center [270, 128] width 540 height 256
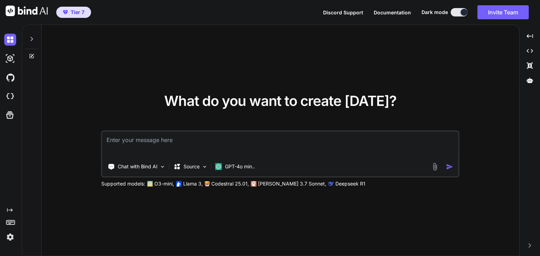
click at [10, 237] on img at bounding box center [10, 238] width 12 height 12
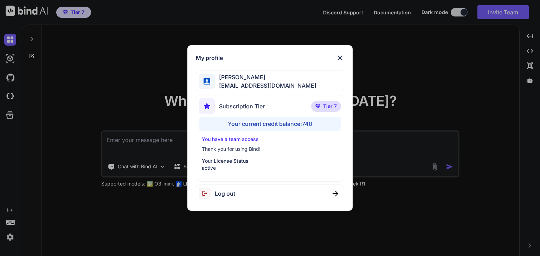
click at [10, 237] on div "My profile [PERSON_NAME] [EMAIL_ADDRESS][DOMAIN_NAME] Subscription Tier Tier 7 …" at bounding box center [270, 128] width 540 height 256
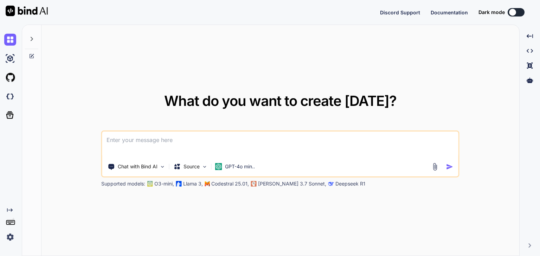
click at [13, 237] on img at bounding box center [10, 238] width 12 height 12
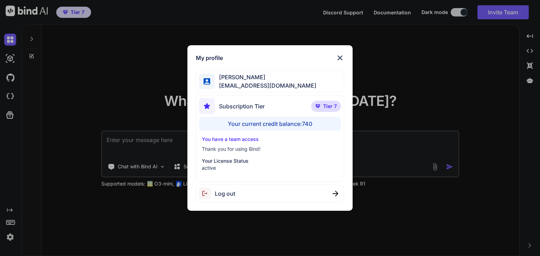
type textarea "x"
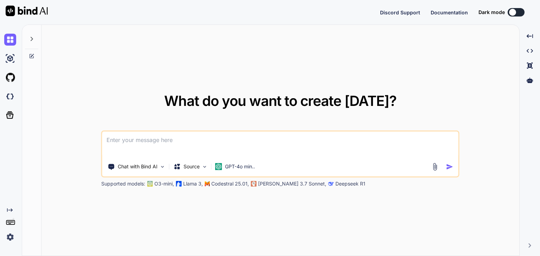
type textarea "x"
click at [10, 238] on img at bounding box center [10, 238] width 12 height 12
click at [11, 235] on img at bounding box center [10, 238] width 12 height 12
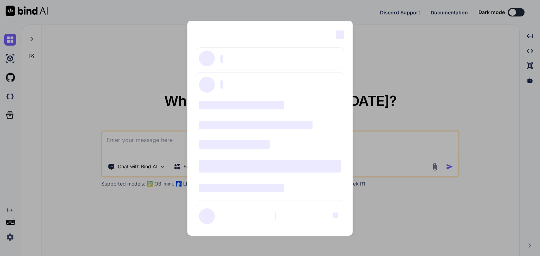
click at [139, 52] on div "‌ ‌ ‌ ‌ ‌ ‌ ‌ ‌ ‌ ‌ ‌ ‌ ‌ ‌ ‌" at bounding box center [270, 128] width 540 height 256
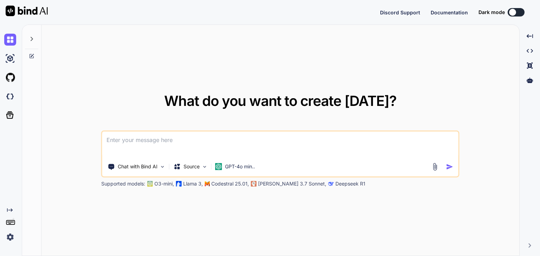
click at [7, 238] on img at bounding box center [10, 238] width 12 height 12
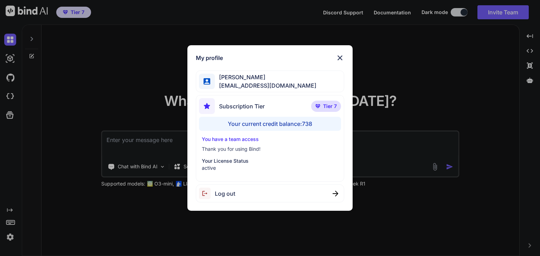
type textarea "x"
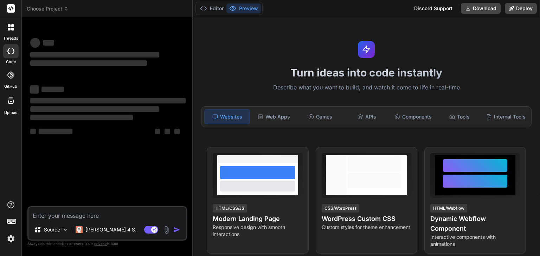
click at [8, 241] on img at bounding box center [11, 239] width 12 height 12
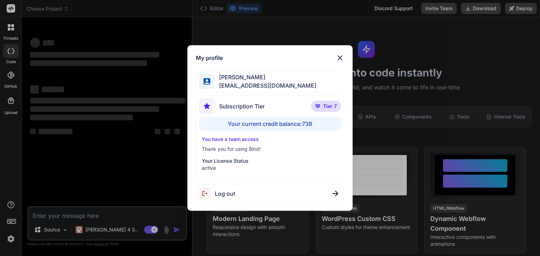
type textarea "x"
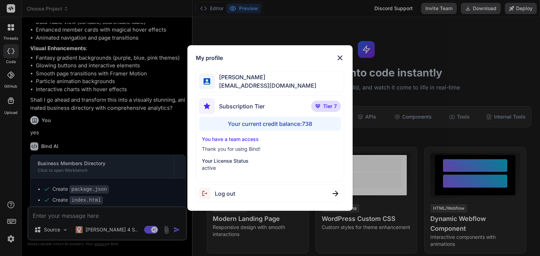
scroll to position [1058, 0]
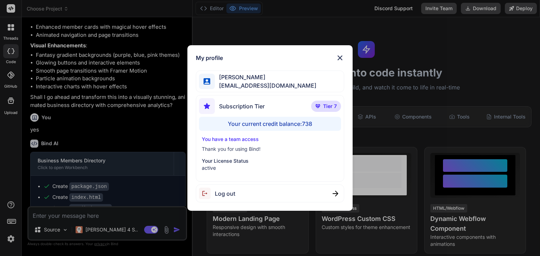
click at [341, 59] on img at bounding box center [339, 58] width 8 height 8
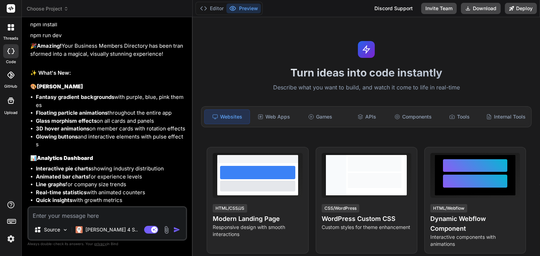
scroll to position [1756, 0]
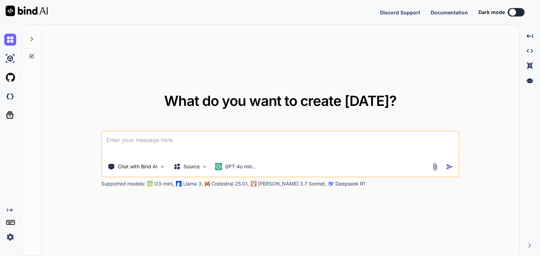
type textarea "x"
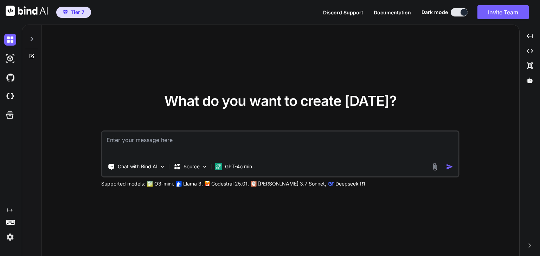
click at [9, 239] on img at bounding box center [10, 238] width 12 height 12
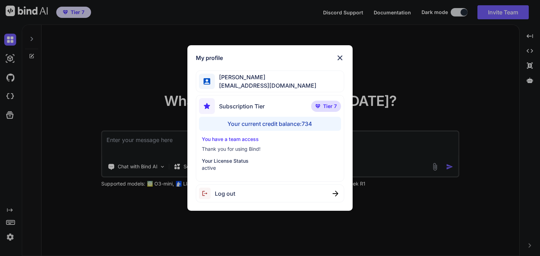
click at [146, 33] on div "My profile [PERSON_NAME] [EMAIL_ADDRESS][DOMAIN_NAME] Subscription Tier Tier 7 …" at bounding box center [270, 128] width 540 height 256
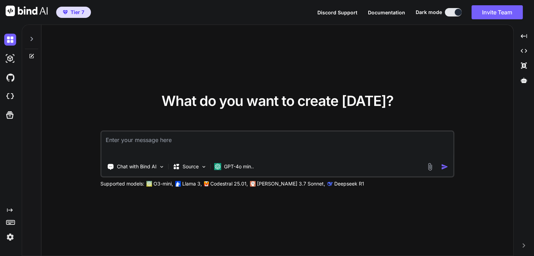
type textarea "x"
click at [8, 237] on img at bounding box center [10, 238] width 12 height 12
